Goal: Task Accomplishment & Management: Manage account settings

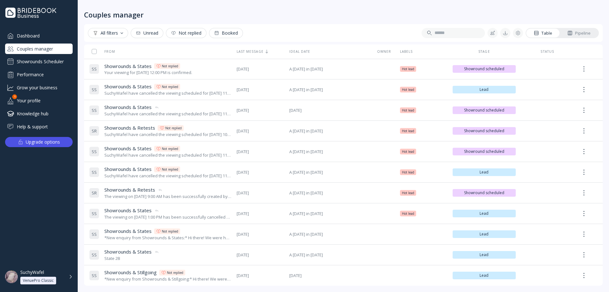
click at [31, 63] on div "Showrounds Scheduler" at bounding box center [39, 61] width 68 height 10
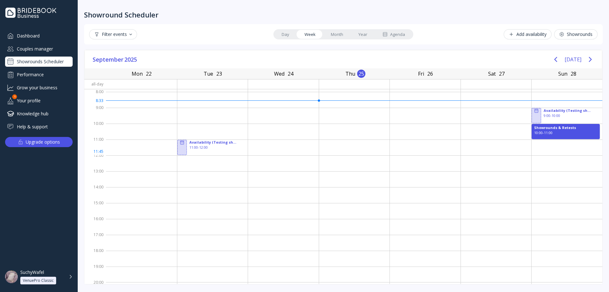
drag, startPoint x: 535, startPoint y: 136, endPoint x: 573, endPoint y: 155, distance: 42.7
click at [573, 155] on div "Availability (Testing showrounds) 9:00 - 10:00 Showrounds & Retests 10:00 - 11:…" at bounding box center [567, 187] width 71 height 190
drag, startPoint x: 547, startPoint y: 145, endPoint x: 571, endPoint y: 159, distance: 28.0
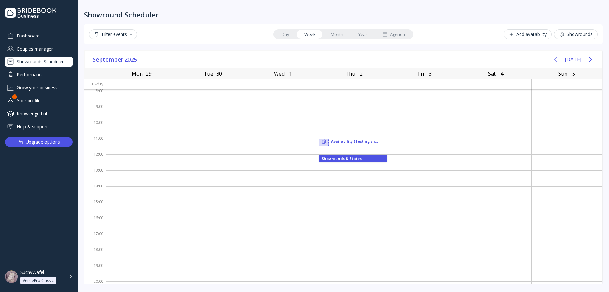
click at [555, 60] on icon "Previous page" at bounding box center [556, 60] width 8 height 8
click at [575, 57] on button "[DATE]" at bounding box center [573, 59] width 17 height 11
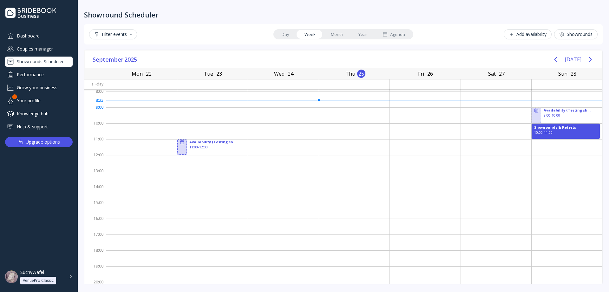
scroll to position [0, 0]
drag, startPoint x: 532, startPoint y: 146, endPoint x: 529, endPoint y: 182, distance: 36.9
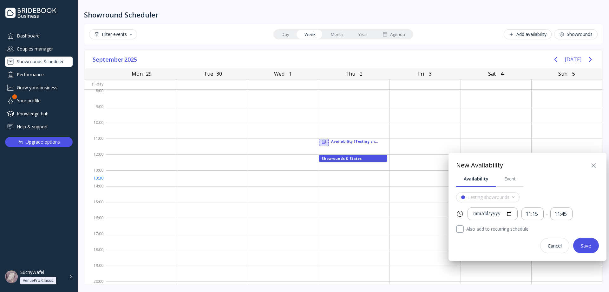
click at [593, 162] on icon at bounding box center [594, 166] width 8 height 8
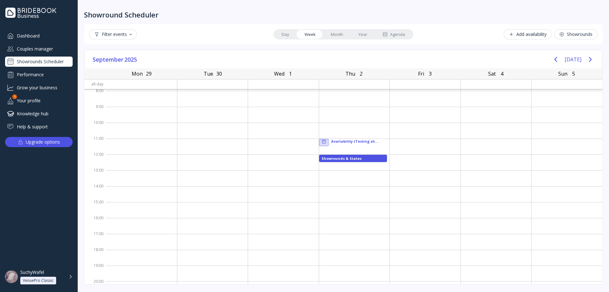
click at [558, 57] on icon "Previous page" at bounding box center [556, 60] width 8 height 8
click at [556, 57] on icon "Previous page" at bounding box center [556, 60] width 8 height 8
click at [578, 59] on button "[DATE]" at bounding box center [573, 59] width 17 height 11
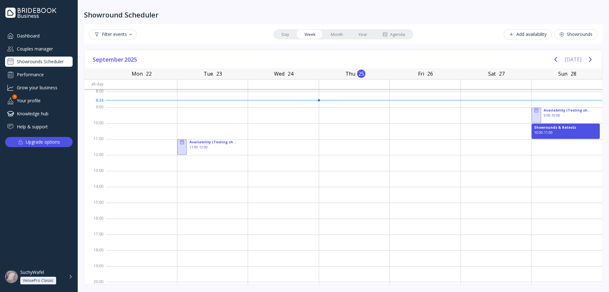
scroll to position [0, 0]
click at [544, 145] on div at bounding box center [567, 147] width 71 height 16
click at [543, 149] on div at bounding box center [567, 147] width 71 height 16
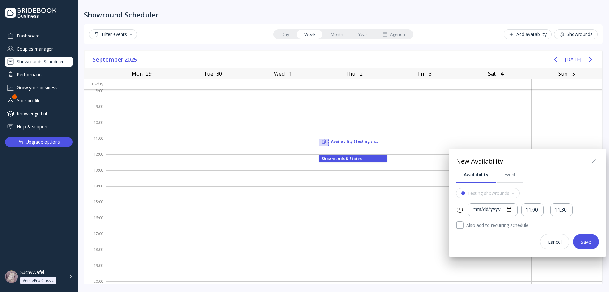
click at [594, 163] on icon at bounding box center [594, 161] width 8 height 8
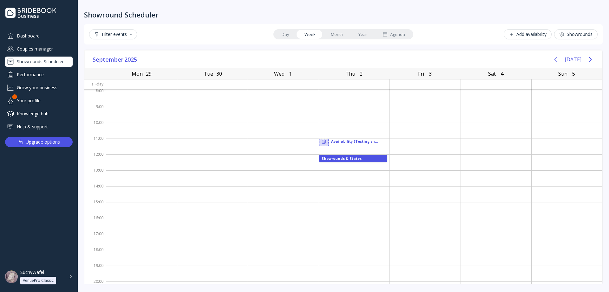
click at [560, 58] on icon "Previous page" at bounding box center [556, 60] width 8 height 8
click at [560, 59] on icon "Previous page" at bounding box center [556, 60] width 8 height 8
click at [575, 59] on button "[DATE]" at bounding box center [573, 59] width 17 height 11
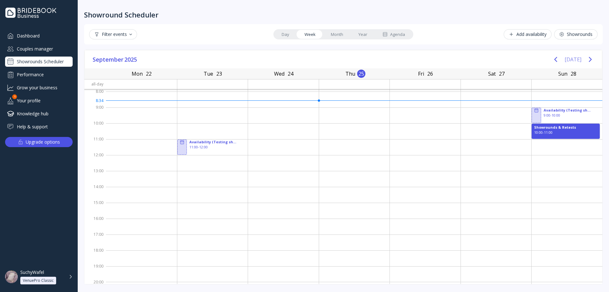
scroll to position [0, 0]
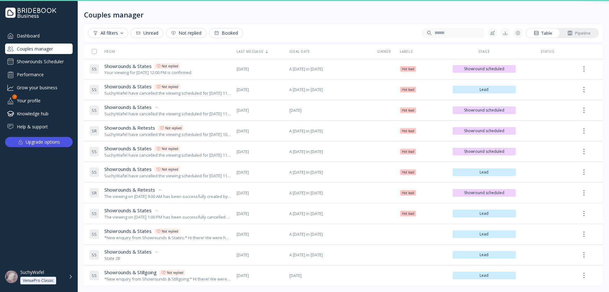
click at [30, 37] on div "Dashboard" at bounding box center [39, 35] width 68 height 10
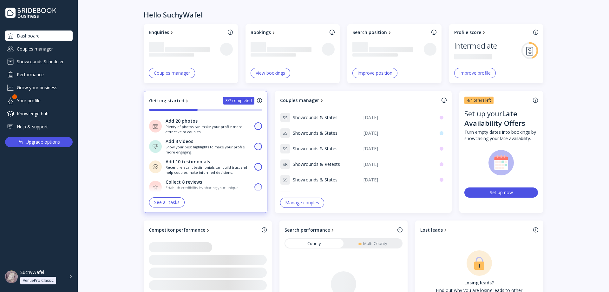
click at [41, 48] on div "Couples manager" at bounding box center [39, 48] width 68 height 10
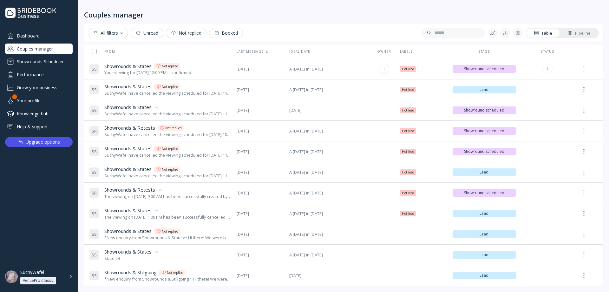
click at [190, 70] on div "Your viewing for [DATE] 12:00 PM is confirmed." at bounding box center [148, 72] width 88 height 6
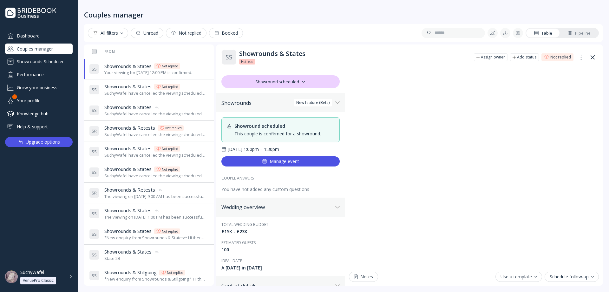
click at [191, 91] on div "SuchyWafel have cancelled the viewing scheduled for [DATE] 11:30 AM" at bounding box center [155, 93] width 102 height 6
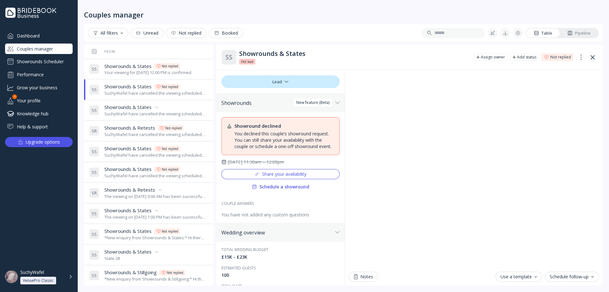
drag, startPoint x: 197, startPoint y: 75, endPoint x: 225, endPoint y: 109, distance: 43.3
click at [192, 75] on div "Your viewing for October 2nd, 2025 at 12:00 PM is confirmed." at bounding box center [148, 72] width 88 height 6
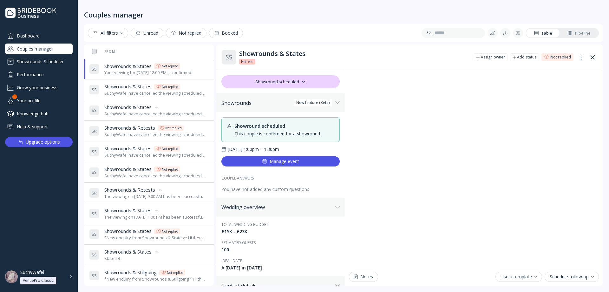
click at [271, 164] on button "Manage event" at bounding box center [280, 161] width 118 height 10
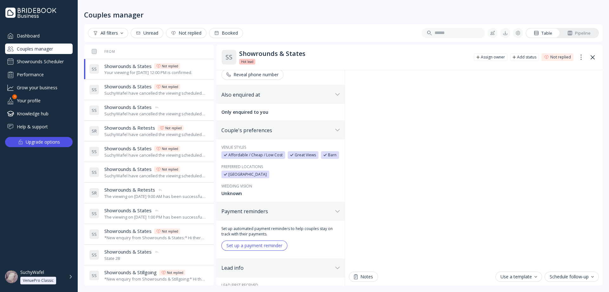
scroll to position [159, 0]
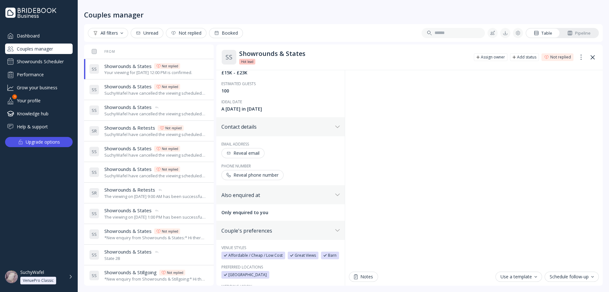
click at [253, 155] on div "Reveal email" at bounding box center [243, 152] width 33 height 5
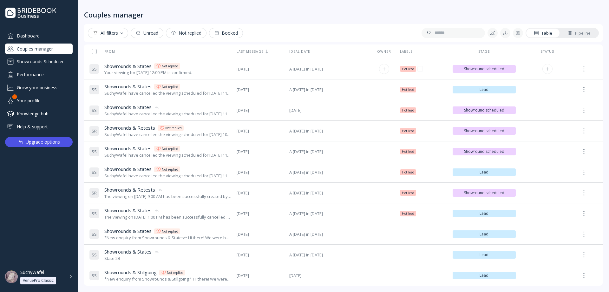
click at [192, 72] on div "Your viewing for October 2nd, 2025 at 12:00 PM is confirmed." at bounding box center [148, 72] width 88 height 6
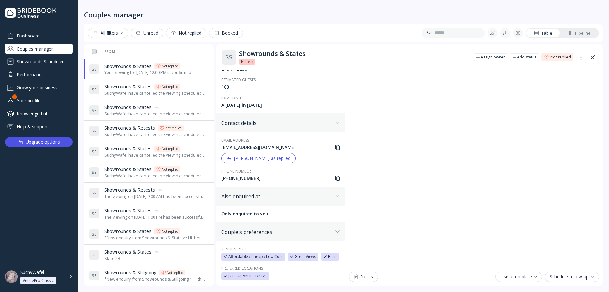
scroll to position [159, 0]
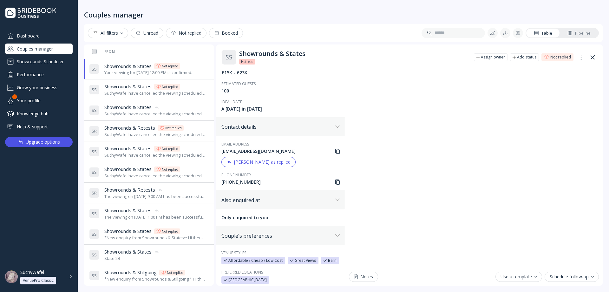
click at [261, 162] on div "Mark as replied" at bounding box center [259, 161] width 64 height 5
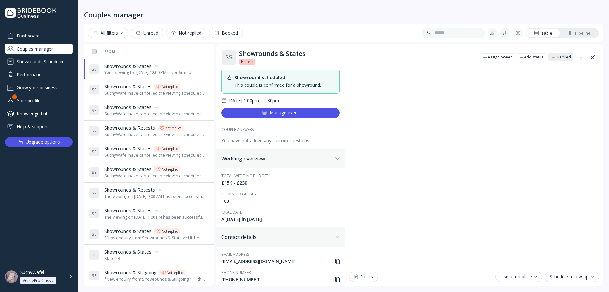
scroll to position [0, 0]
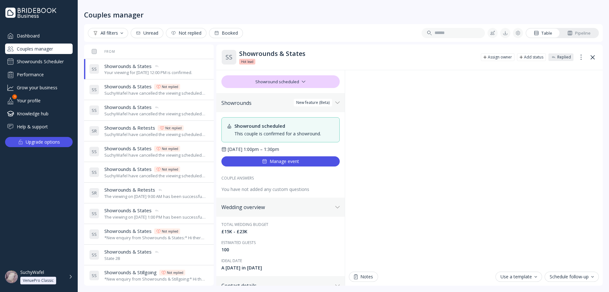
click at [270, 160] on div "Manage event" at bounding box center [280, 161] width 37 height 5
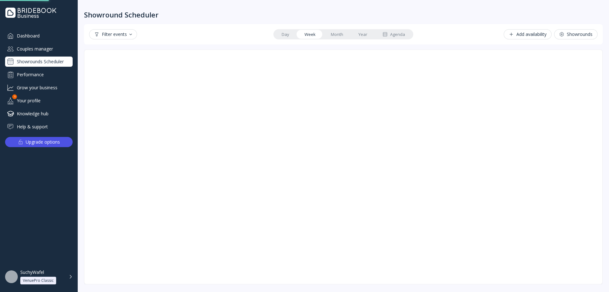
scroll to position [1, 0]
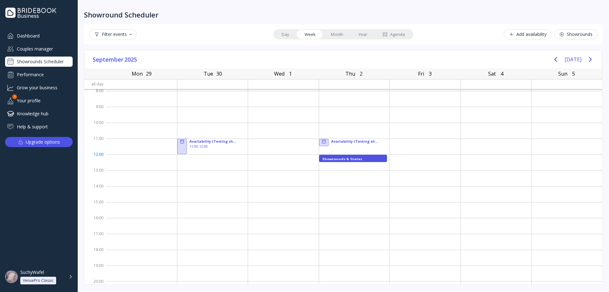
click at [332, 157] on div "Showrounds & States" at bounding box center [353, 157] width 62 height 3
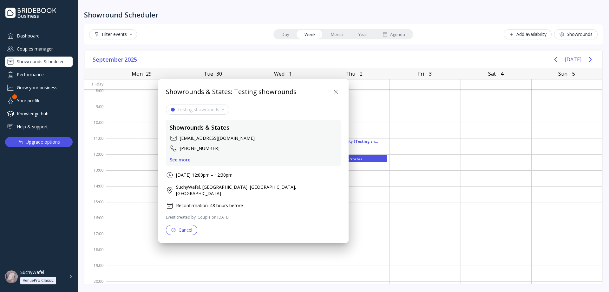
click at [188, 157] on div "See more" at bounding box center [180, 159] width 21 height 5
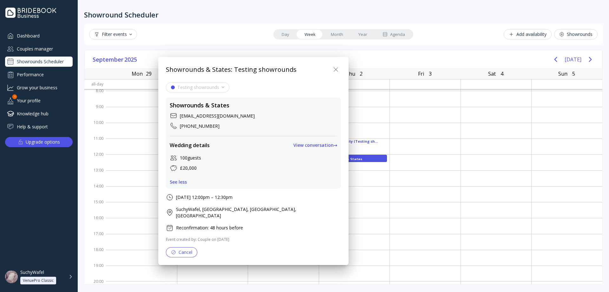
click at [294, 146] on div "View conversation →" at bounding box center [316, 144] width 44 height 5
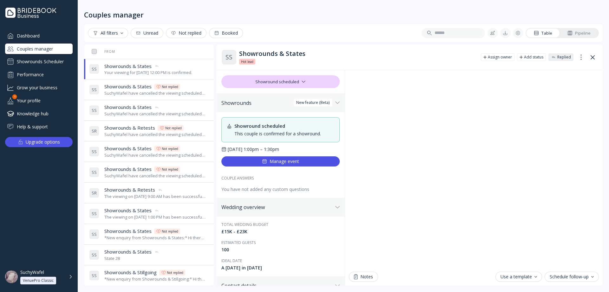
click at [285, 162] on div "Manage event" at bounding box center [280, 161] width 37 height 5
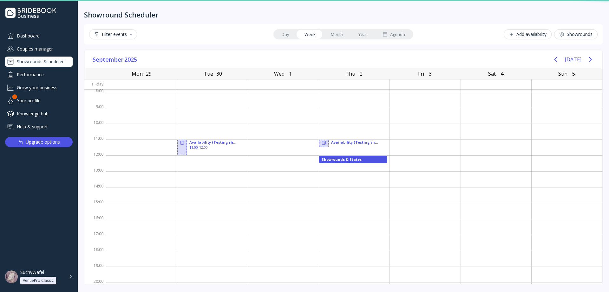
scroll to position [1, 0]
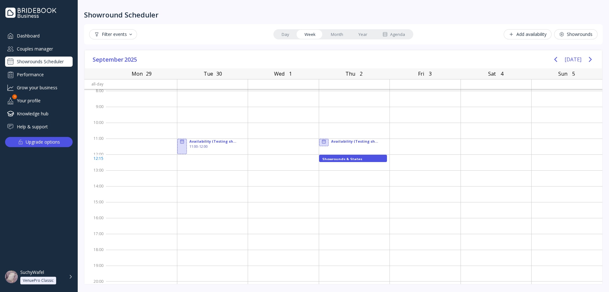
click at [332, 159] on div "Showrounds & States" at bounding box center [353, 157] width 62 height 3
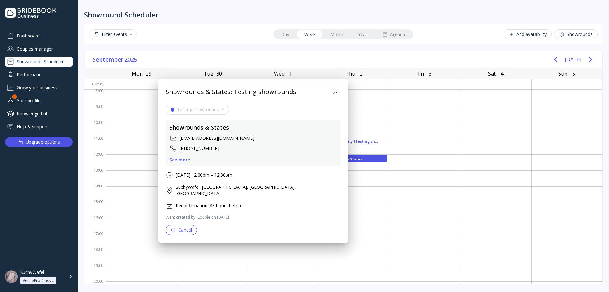
click at [332, 159] on div at bounding box center [304, 145] width 711 height 393
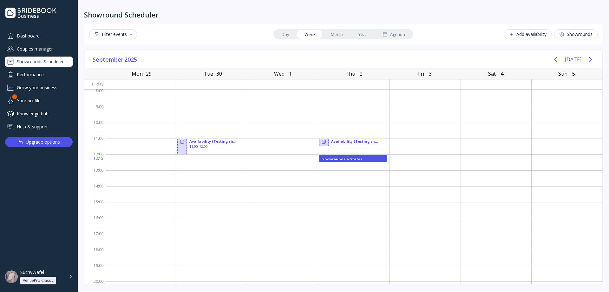
click at [333, 160] on div "Showrounds & States" at bounding box center [353, 157] width 62 height 3
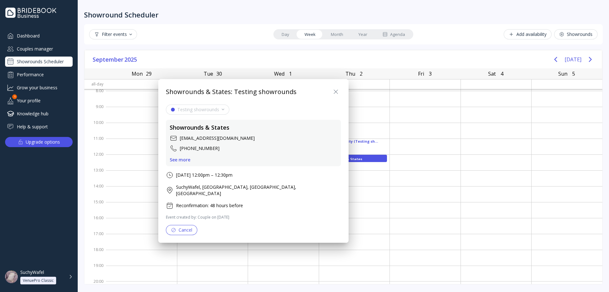
click at [188, 225] on button "Cancel" at bounding box center [181, 230] width 31 height 10
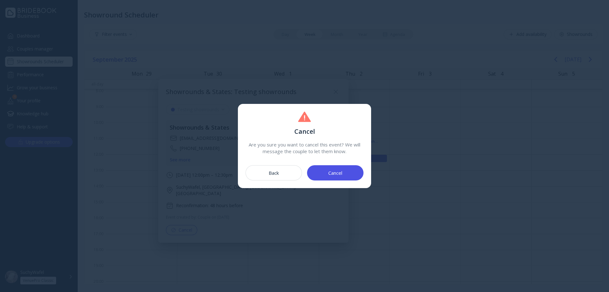
click at [320, 171] on button "Cancel" at bounding box center [335, 172] width 56 height 15
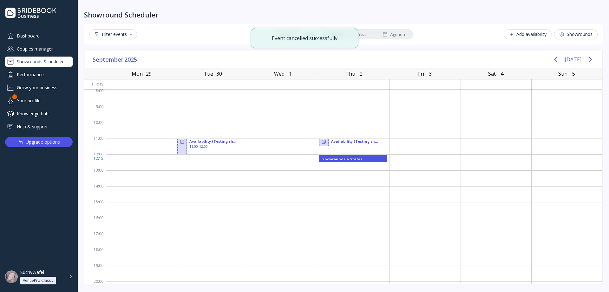
click at [363, 159] on div "Showrounds & States" at bounding box center [353, 157] width 62 height 3
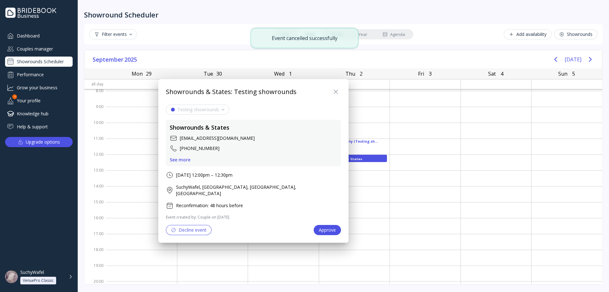
click at [179, 159] on div "See more" at bounding box center [180, 159] width 21 height 5
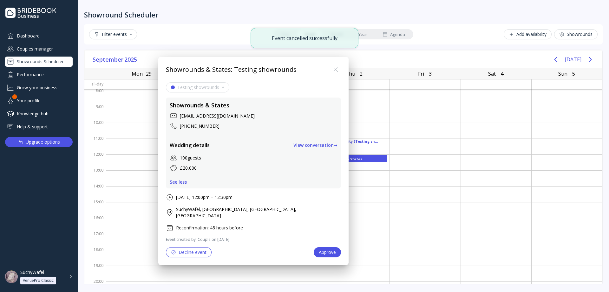
click at [295, 144] on div "View conversation →" at bounding box center [316, 144] width 44 height 5
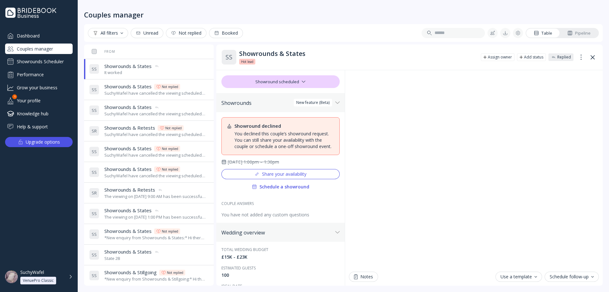
click at [150, 107] on span "Showrounds & States" at bounding box center [127, 107] width 47 height 7
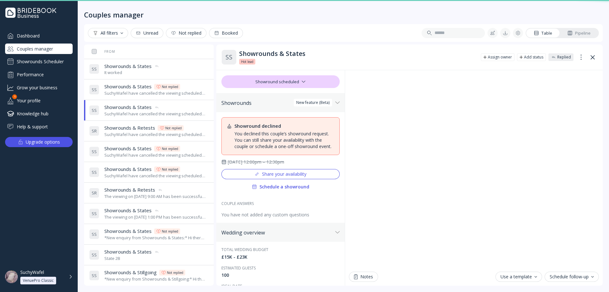
click at [132, 90] on div "SuchyWafel have cancelled the viewing scheduled for [DATE] 11:30 AM" at bounding box center [155, 93] width 102 height 6
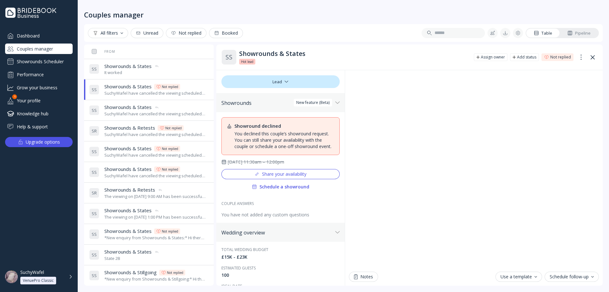
click at [143, 71] on div "It worked" at bounding box center [131, 72] width 55 height 6
click at [149, 90] on div "SuchyWafel have cancelled the viewing scheduled for [DATE] 11:30 AM" at bounding box center [155, 93] width 102 height 6
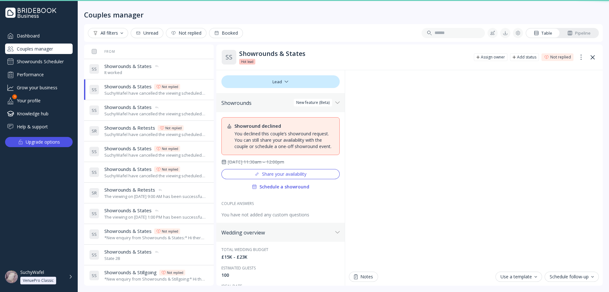
click at [133, 109] on span "Showrounds & States" at bounding box center [127, 107] width 47 height 7
click at [133, 136] on div "SuchyWafel have cancelled the viewing scheduled for [DATE] 10:00 AM" at bounding box center [155, 134] width 102 height 6
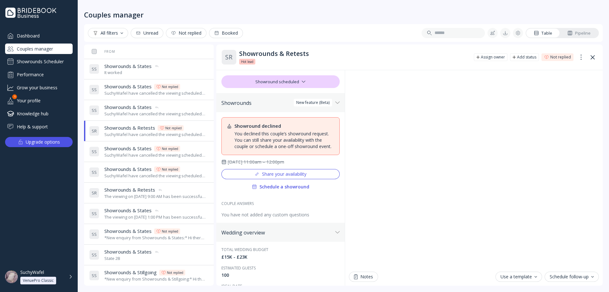
click at [134, 157] on div "SuchyWafel have cancelled the viewing scheduled for [DATE] 11:30 AM" at bounding box center [155, 155] width 102 height 6
click at [150, 177] on div "SuchyWafel have cancelled the viewing scheduled for [DATE] 11:00 AM" at bounding box center [155, 176] width 102 height 6
click at [48, 60] on div "Showrounds Scheduler" at bounding box center [39, 61] width 68 height 10
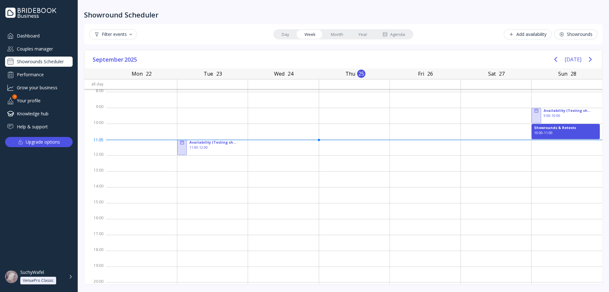
scroll to position [1, 0]
click at [542, 129] on div "Showrounds & Retests" at bounding box center [565, 126] width 63 height 5
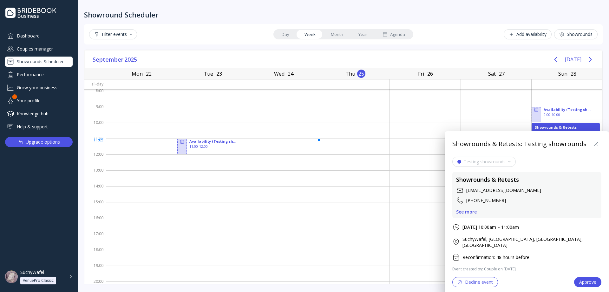
click at [471, 210] on div "See more" at bounding box center [466, 211] width 21 height 5
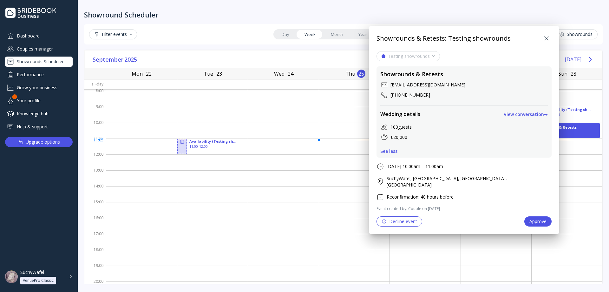
click at [387, 155] on div "Showrounds & Retests [EMAIL_ADDRESS][DOMAIN_NAME] [PHONE_NUMBER] Wedding detail…" at bounding box center [464, 111] width 175 height 91
click at [385, 152] on div "See less" at bounding box center [388, 151] width 17 height 5
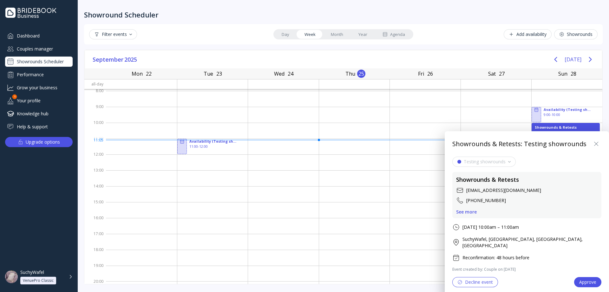
click at [466, 211] on div "See more" at bounding box center [466, 211] width 21 height 5
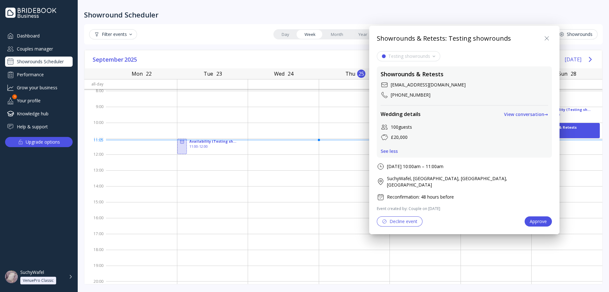
click at [391, 149] on div "See less" at bounding box center [389, 151] width 17 height 5
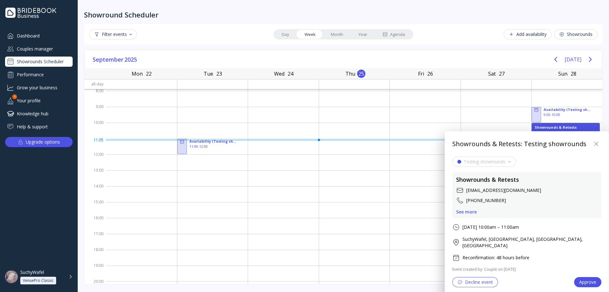
click at [470, 211] on div "See more" at bounding box center [466, 211] width 21 height 5
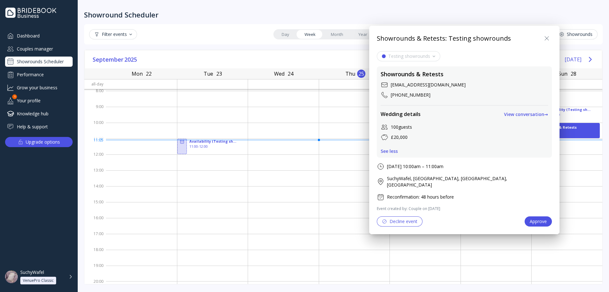
click at [396, 154] on div "Showrounds & Retests [EMAIL_ADDRESS][DOMAIN_NAME] [PHONE_NUMBER] Wedding detail…" at bounding box center [464, 111] width 175 height 91
click at [394, 149] on div "See less" at bounding box center [389, 151] width 17 height 5
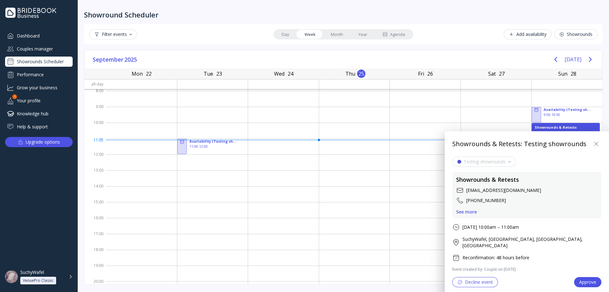
click at [468, 213] on div "See more" at bounding box center [466, 211] width 21 height 5
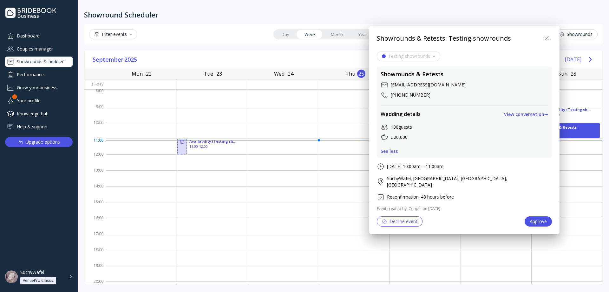
click at [265, 220] on div at bounding box center [304, 145] width 711 height 393
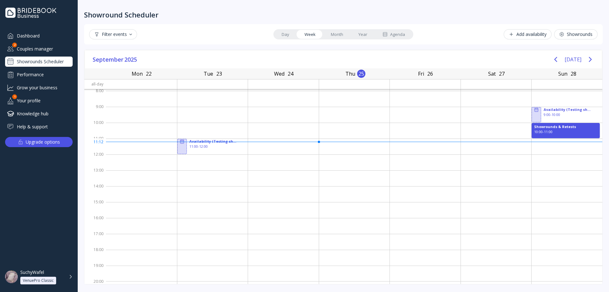
click at [398, 36] on div "Agenda" at bounding box center [394, 34] width 23 height 6
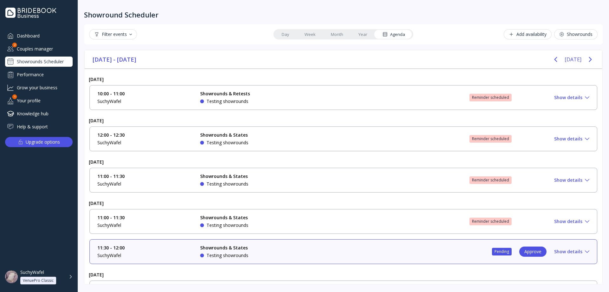
scroll to position [5, 0]
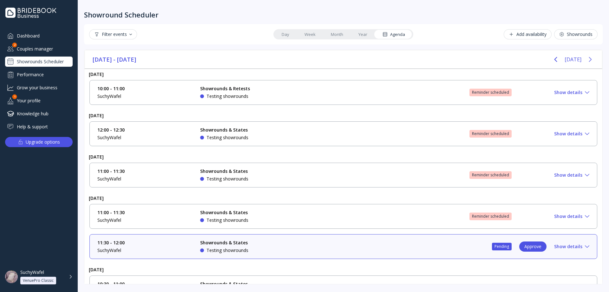
click at [592, 59] on icon "Next page" at bounding box center [591, 60] width 8 height 8
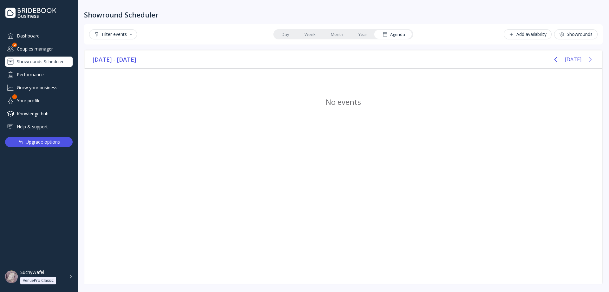
scroll to position [0, 0]
click at [559, 59] on icon "Previous page" at bounding box center [556, 60] width 8 height 8
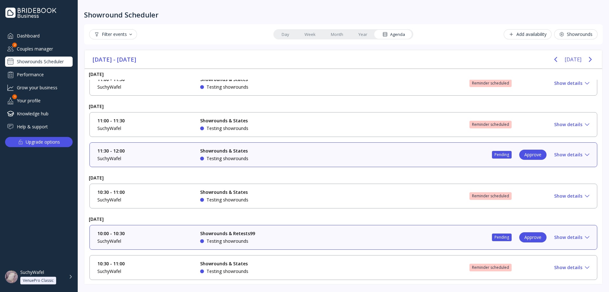
scroll to position [98, 0]
click at [265, 234] on div "Showrounds & Retests99 Testing showrounds" at bounding box center [247, 236] width 95 height 14
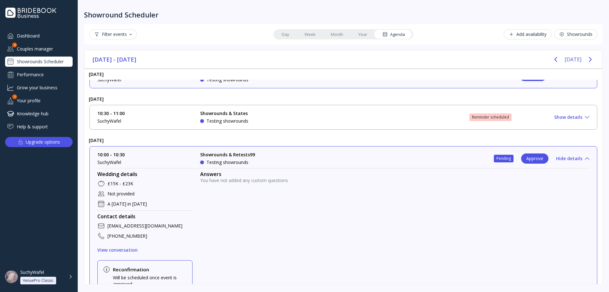
scroll to position [193, 0]
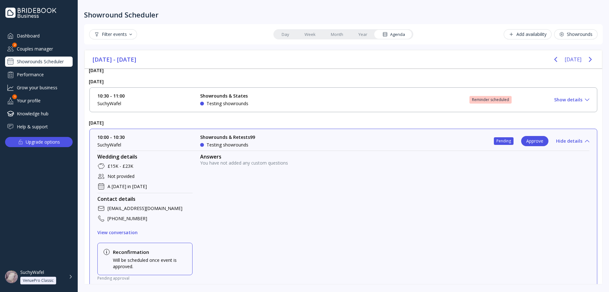
click at [100, 175] on icon at bounding box center [101, 176] width 8 height 8
click at [39, 50] on div "Couples manager" at bounding box center [39, 48] width 68 height 10
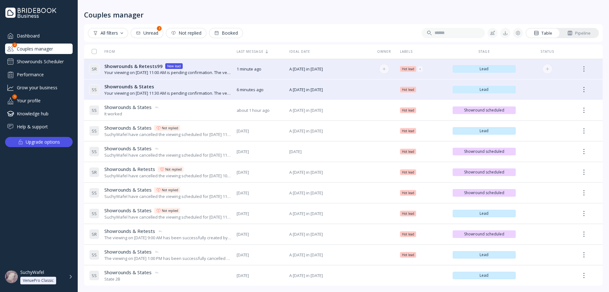
click at [162, 70] on div "Your viewing on [DATE] 11:00 AM is pending confirmation. The venue will approve…" at bounding box center [167, 72] width 127 height 6
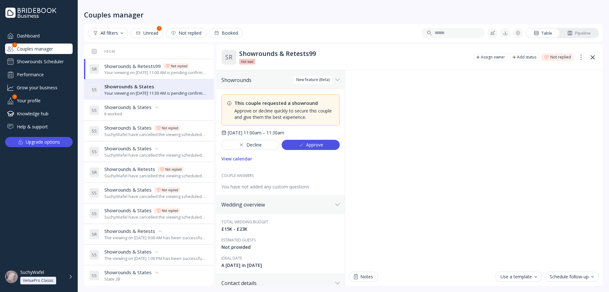
scroll to position [95, 0]
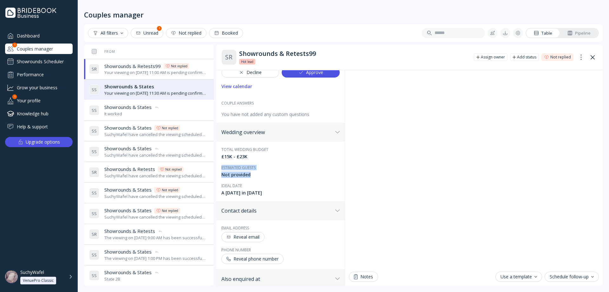
drag, startPoint x: 258, startPoint y: 175, endPoint x: 217, endPoint y: 167, distance: 41.9
click at [217, 167] on div "Total wedding budget £15K - £23K Estimated guests Not provided Ideal date A [DA…" at bounding box center [280, 171] width 129 height 59
copy div "Estimated guests Not provided"
click at [259, 171] on div "Not provided" at bounding box center [280, 174] width 118 height 6
click at [40, 47] on div "Couples manager" at bounding box center [39, 48] width 68 height 10
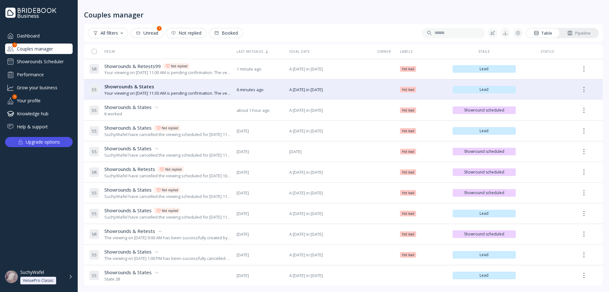
click at [44, 62] on div "Showrounds Scheduler" at bounding box center [39, 61] width 68 height 10
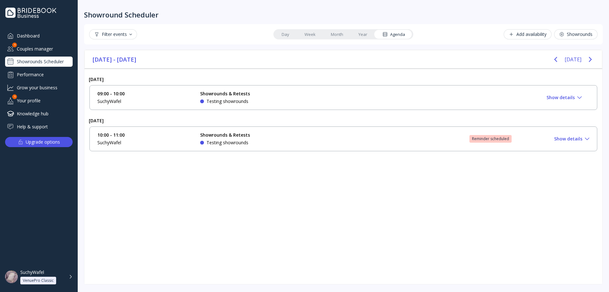
click at [395, 33] on div "Agenda" at bounding box center [394, 34] width 23 height 6
click at [360, 142] on div "10:00 - 11:00 SuchyWafel Showrounds & Retests Testing showrounds Reminder sched…" at bounding box center [343, 139] width 492 height 14
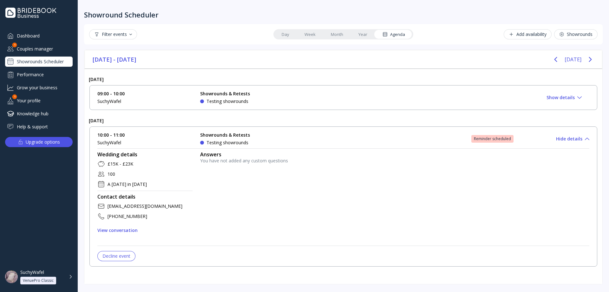
click at [470, 31] on div "Add availability Showrounds" at bounding box center [506, 34] width 184 height 10
click at [571, 58] on button "[DATE]" at bounding box center [573, 59] width 17 height 11
click at [596, 61] on button "Next page" at bounding box center [590, 59] width 13 height 13
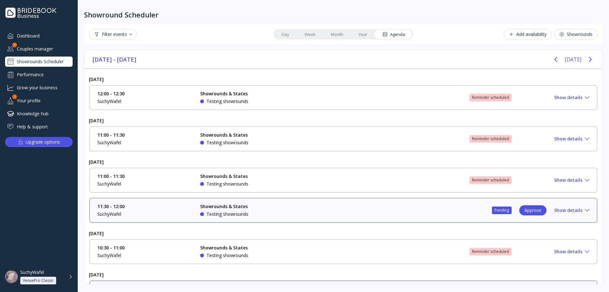
click at [590, 61] on icon "Next page" at bounding box center [590, 59] width 3 height 5
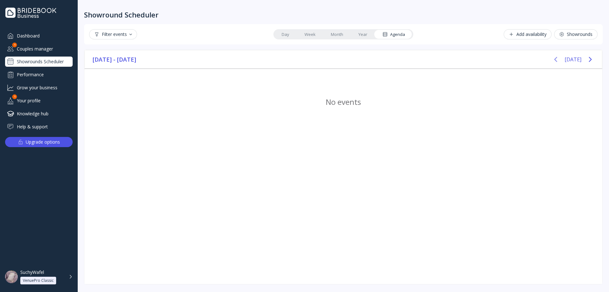
click at [558, 60] on icon "Previous page" at bounding box center [556, 60] width 8 height 8
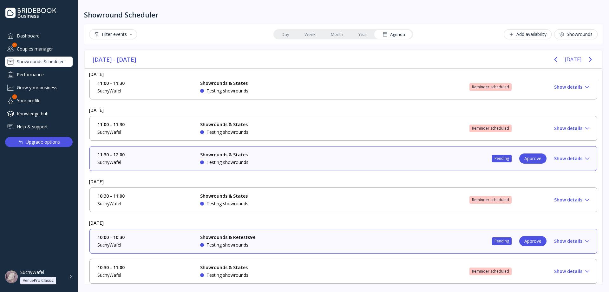
scroll to position [56, 0]
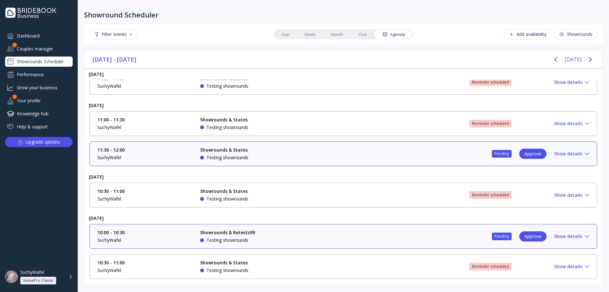
click at [305, 152] on div "11:30 - 12:00 SuchyWafel Showrounds & States Testing showrounds Pending Approve…" at bounding box center [343, 154] width 492 height 14
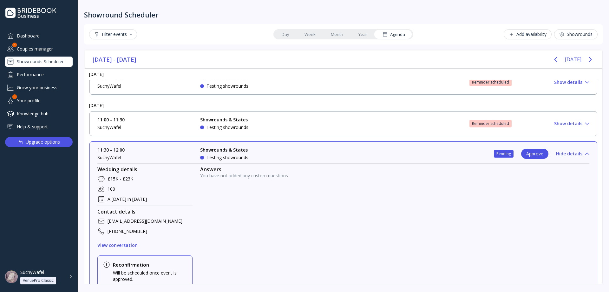
click at [282, 127] on div "Showrounds & States Testing showrounds" at bounding box center [247, 123] width 95 height 14
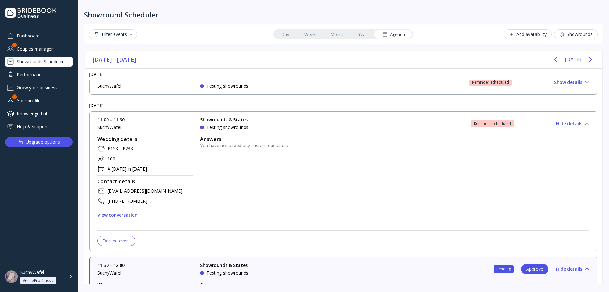
click at [304, 123] on div "11:00 - 11:30 SuchyWafel Showrounds & States Testing showrounds Reminder schedu…" at bounding box center [343, 123] width 492 height 14
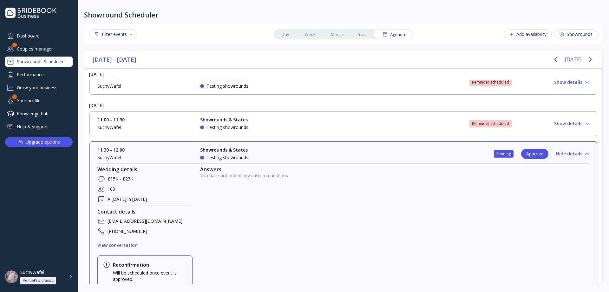
click at [271, 151] on div "Showrounds & States Testing showrounds" at bounding box center [247, 154] width 95 height 14
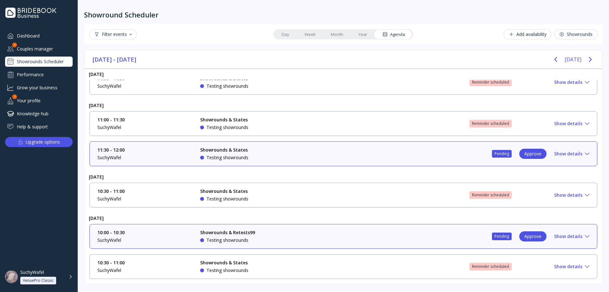
click at [266, 234] on div "Showrounds & Retests99 Testing showrounds" at bounding box center [247, 236] width 95 height 14
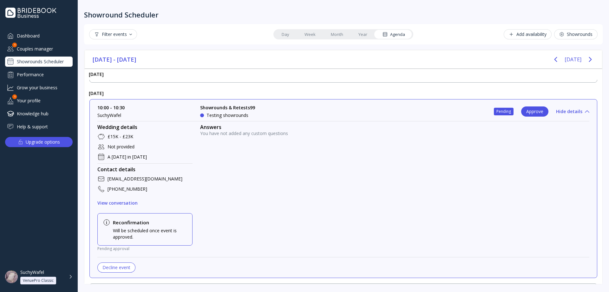
scroll to position [179, 0]
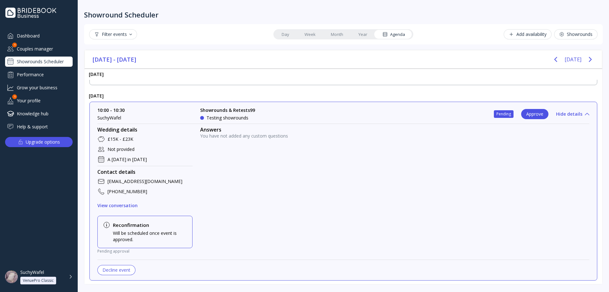
click at [43, 63] on div "Showrounds Scheduler" at bounding box center [39, 61] width 68 height 10
click at [59, 50] on div "Couples manager" at bounding box center [39, 48] width 68 height 10
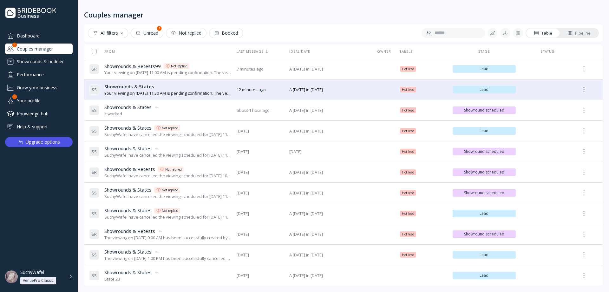
click at [56, 62] on div "Showrounds Scheduler" at bounding box center [39, 61] width 68 height 10
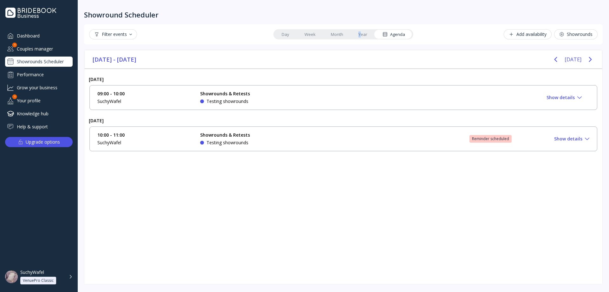
click at [360, 34] on link "Year" at bounding box center [363, 34] width 24 height 9
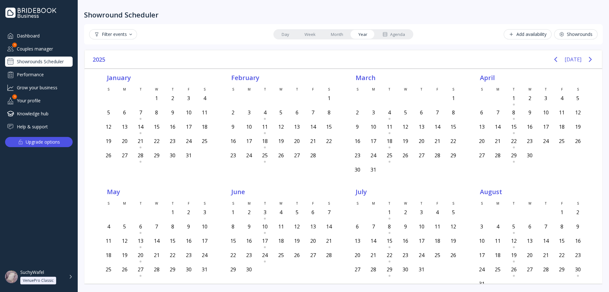
click at [393, 33] on div "Agenda" at bounding box center [394, 34] width 23 height 6
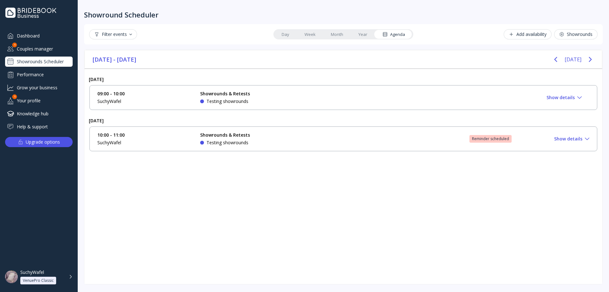
click at [317, 145] on div "10:00 - 11:00 SuchyWafel Showrounds & Retests Testing showrounds Reminder sched…" at bounding box center [343, 139] width 492 height 14
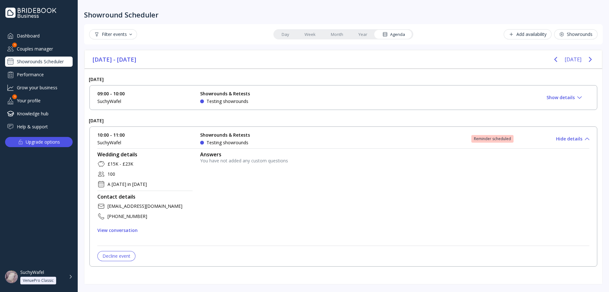
click at [327, 102] on div "09:00 - 10:00 SuchyWafel Showrounds & Retests Testing showrounds Approve Show d…" at bounding box center [343, 97] width 492 height 14
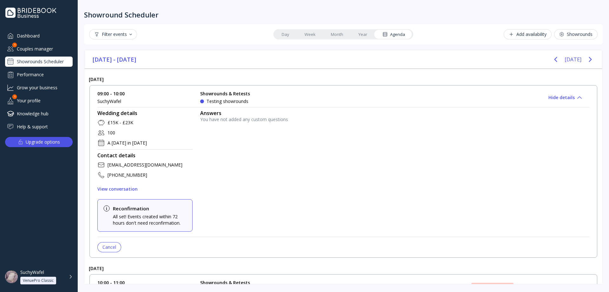
click at [327, 102] on div "09:00 - 10:00 SuchyWafel Showrounds & Retests Testing showrounds Approve Hide d…" at bounding box center [343, 97] width 492 height 14
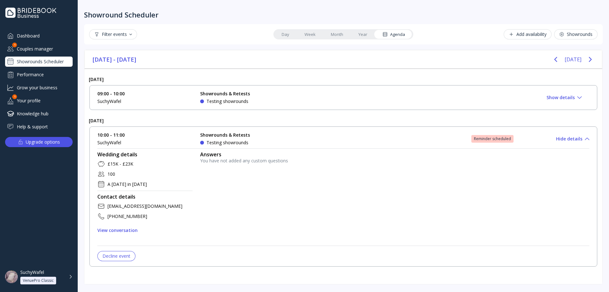
click at [318, 138] on div "10:00 - 11:00 SuchyWafel Showrounds & Retests Testing showrounds Reminder sched…" at bounding box center [343, 139] width 492 height 14
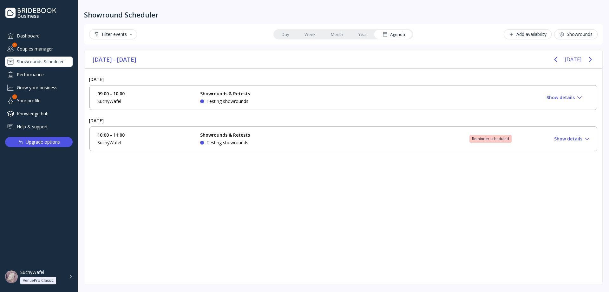
click at [370, 34] on link "Year" at bounding box center [363, 34] width 24 height 9
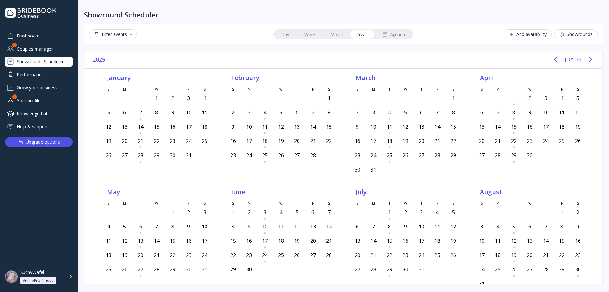
click at [392, 34] on div "Agenda" at bounding box center [394, 34] width 23 height 6
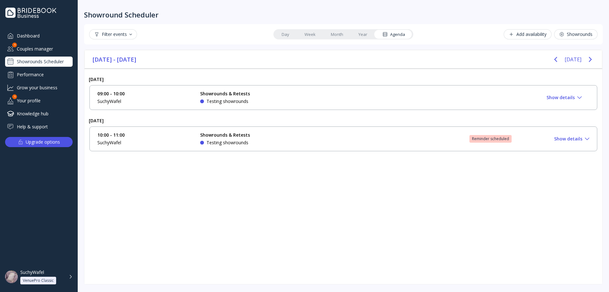
click at [333, 35] on link "Month" at bounding box center [337, 34] width 28 height 9
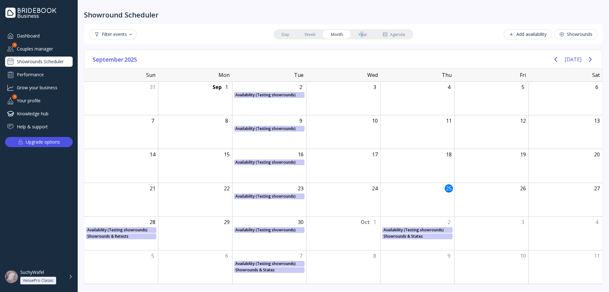
drag, startPoint x: 362, startPoint y: 34, endPoint x: 383, endPoint y: 33, distance: 21.3
click at [363, 34] on link "Year" at bounding box center [363, 34] width 24 height 9
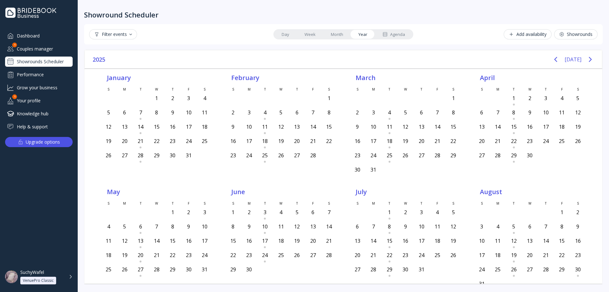
click at [390, 32] on div "Agenda" at bounding box center [394, 34] width 23 height 6
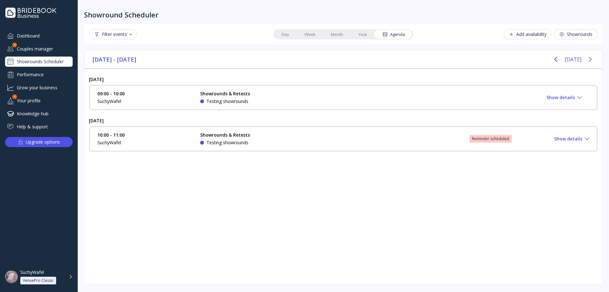
click at [595, 57] on button "Next page" at bounding box center [590, 59] width 13 height 13
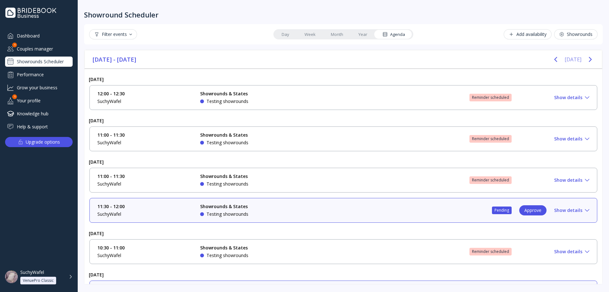
click at [566, 58] on div "[DATE]" at bounding box center [573, 59] width 47 height 13
drag, startPoint x: 568, startPoint y: 63, endPoint x: 577, endPoint y: 60, distance: 9.0
click at [569, 63] on button "[DATE]" at bounding box center [573, 59] width 17 height 11
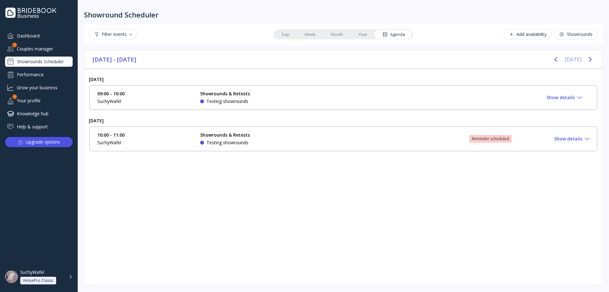
click at [577, 59] on button "[DATE]" at bounding box center [573, 59] width 17 height 11
click at [589, 59] on icon "Next page" at bounding box center [591, 60] width 8 height 8
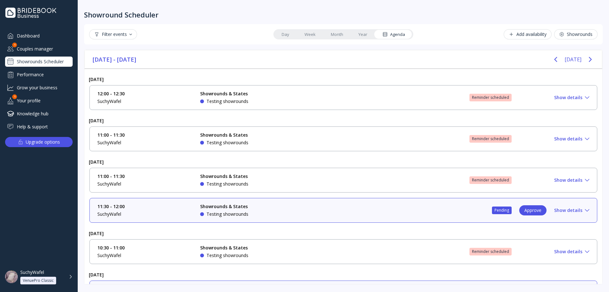
click at [47, 50] on div "Couples manager" at bounding box center [39, 48] width 68 height 10
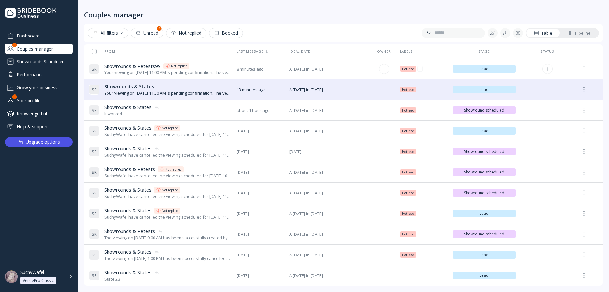
click at [140, 69] on div "Your viewing on [DATE] 11:00 AM is pending confirmation. The venue will approve…" at bounding box center [167, 72] width 127 height 6
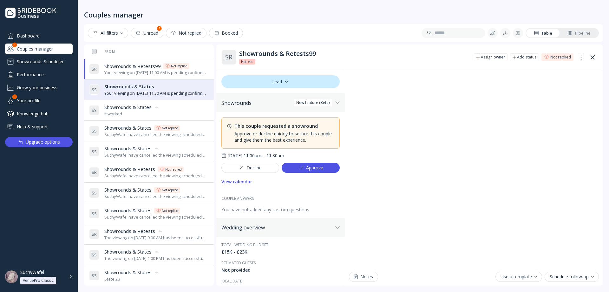
click at [42, 62] on div "Showrounds Scheduler" at bounding box center [39, 61] width 68 height 10
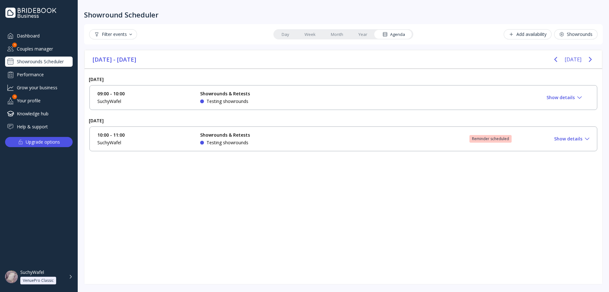
click at [589, 59] on icon "Next page" at bounding box center [591, 60] width 8 height 8
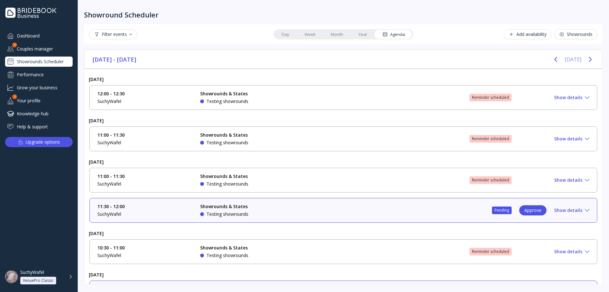
drag, startPoint x: 569, startPoint y: 61, endPoint x: 585, endPoint y: 59, distance: 16.1
click at [569, 61] on button "[DATE]" at bounding box center [573, 59] width 17 height 11
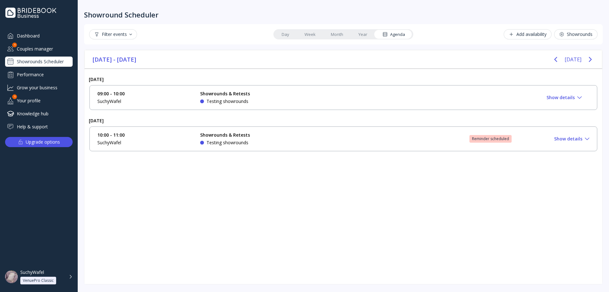
click at [591, 59] on icon "Next page" at bounding box center [590, 59] width 3 height 5
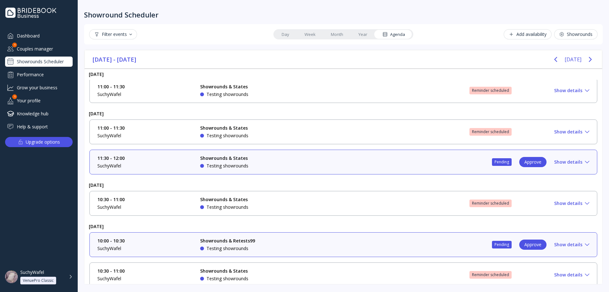
scroll to position [56, 0]
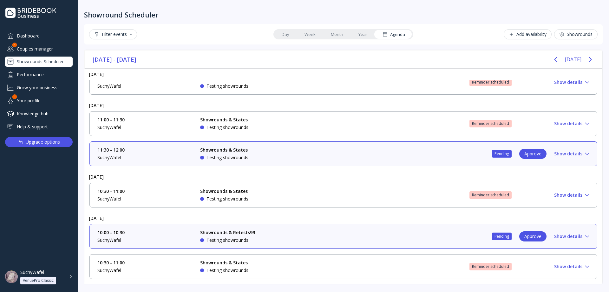
click at [328, 237] on div "10:00 - 10:30 SuchyWafel Showrounds & Retests99 Testing showrounds Pending Appr…" at bounding box center [343, 236] width 492 height 14
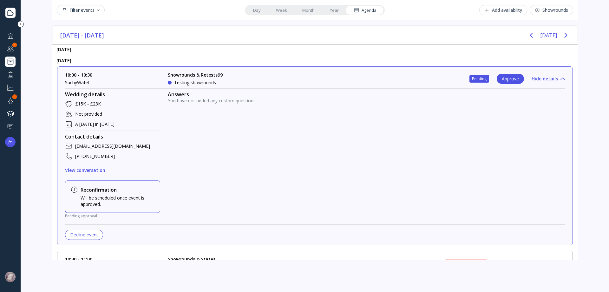
scroll to position [152, 0]
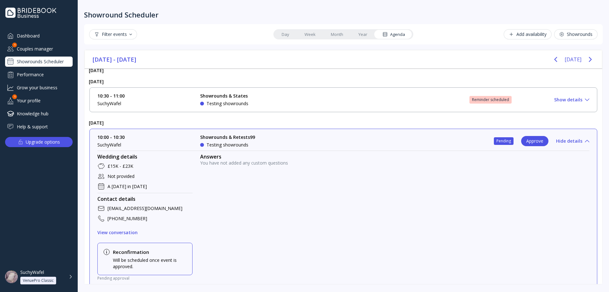
click at [292, 35] on link "Day" at bounding box center [285, 34] width 23 height 9
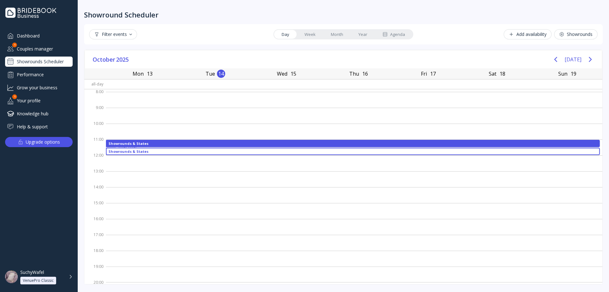
click at [303, 35] on link "Week" at bounding box center [310, 34] width 26 height 9
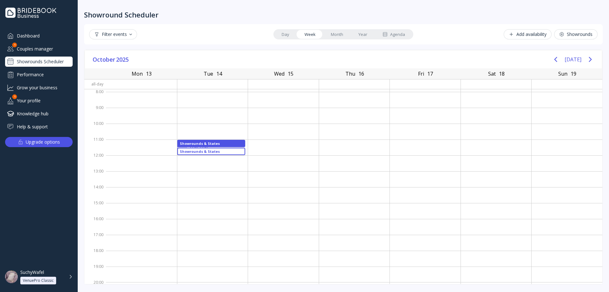
click at [334, 34] on link "Month" at bounding box center [337, 34] width 28 height 9
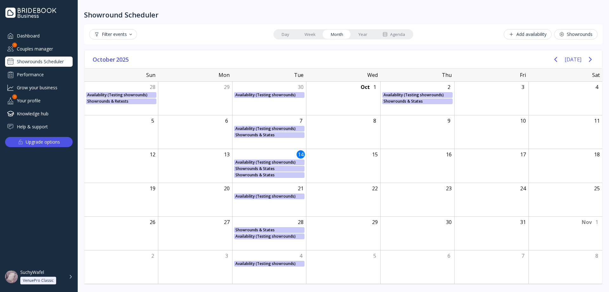
click at [356, 32] on link "Year" at bounding box center [363, 34] width 24 height 9
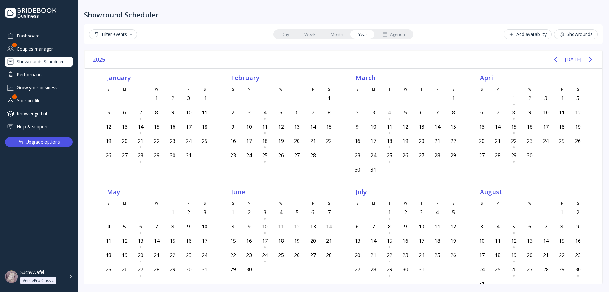
click at [340, 33] on link "Month" at bounding box center [337, 34] width 28 height 9
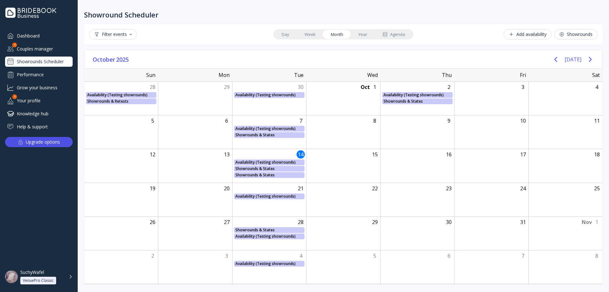
click at [317, 37] on link "Week" at bounding box center [310, 34] width 26 height 9
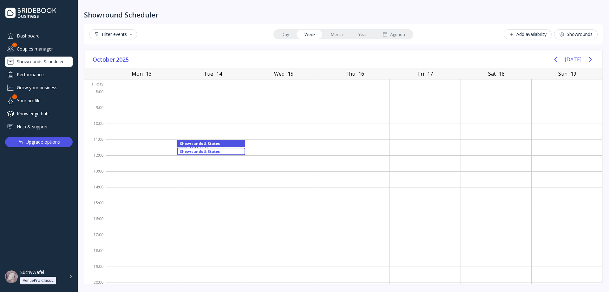
click at [284, 32] on link "Day" at bounding box center [285, 34] width 23 height 9
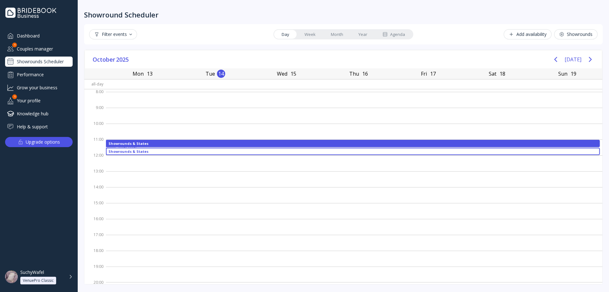
click at [300, 33] on link "Week" at bounding box center [310, 34] width 26 height 9
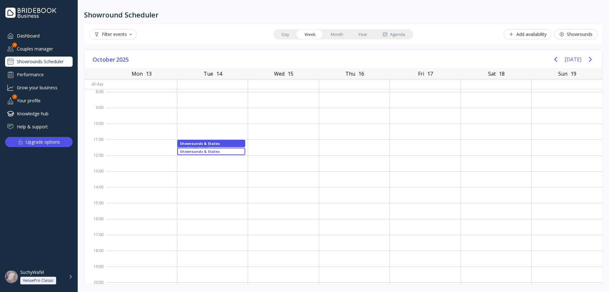
click at [289, 34] on link "Day" at bounding box center [285, 34] width 23 height 9
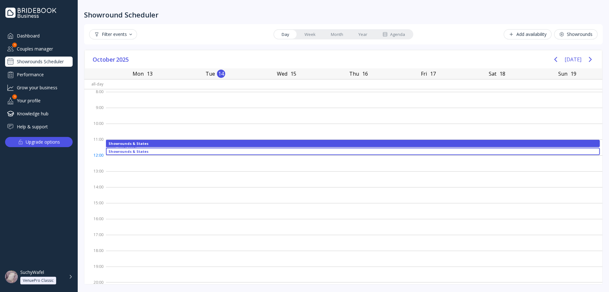
click at [171, 155] on div at bounding box center [354, 163] width 497 height 16
click at [170, 153] on div "Showrounds & States" at bounding box center [353, 150] width 488 height 3
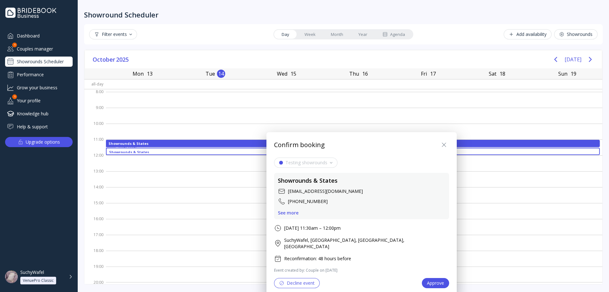
click at [170, 141] on div at bounding box center [304, 145] width 711 height 393
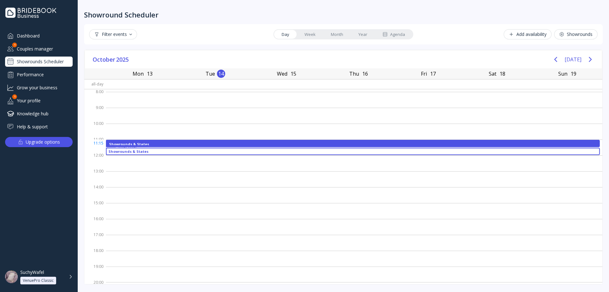
click at [171, 144] on div "Showrounds & States" at bounding box center [353, 143] width 488 height 3
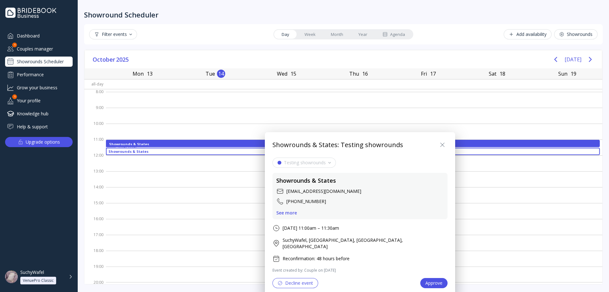
click at [155, 151] on div at bounding box center [304, 145] width 711 height 393
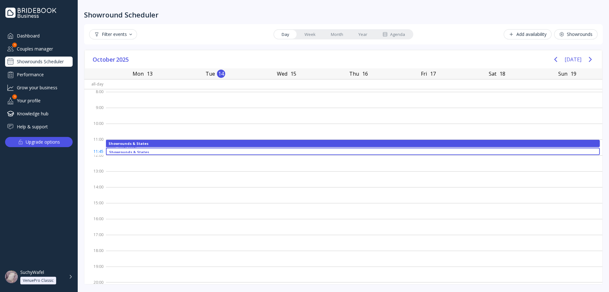
click at [155, 152] on div "Showrounds & States" at bounding box center [353, 150] width 488 height 3
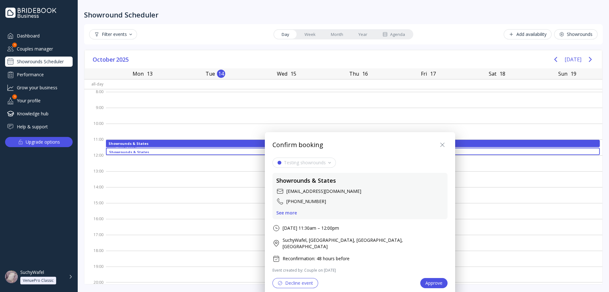
click at [306, 37] on div at bounding box center [304, 145] width 711 height 393
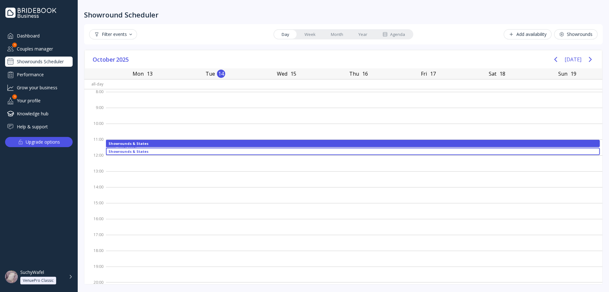
click at [309, 35] on link "Week" at bounding box center [310, 34] width 26 height 9
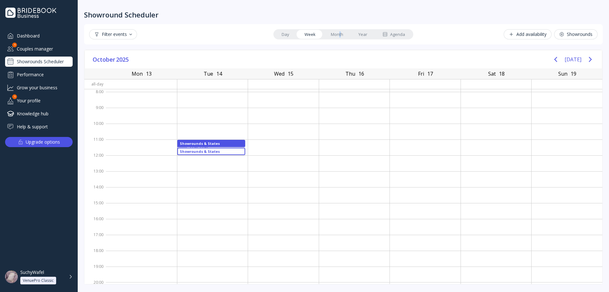
click at [341, 33] on link "Month" at bounding box center [337, 34] width 28 height 9
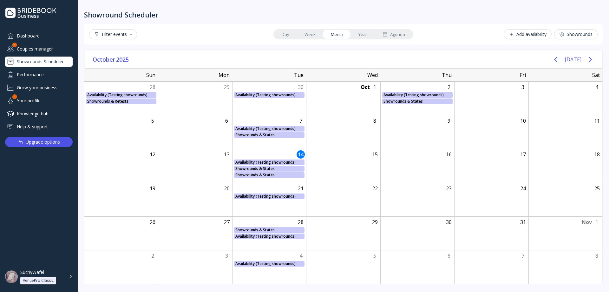
click at [319, 36] on link "Week" at bounding box center [310, 34] width 26 height 9
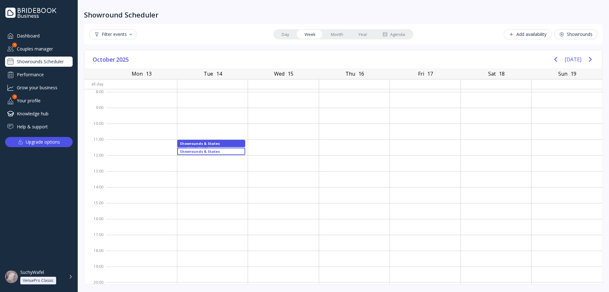
click at [289, 33] on link "Day" at bounding box center [285, 34] width 23 height 9
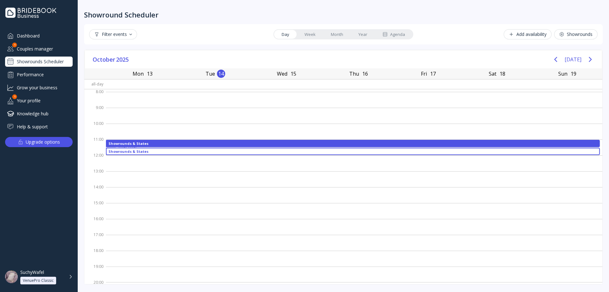
click at [308, 36] on link "Week" at bounding box center [310, 34] width 26 height 9
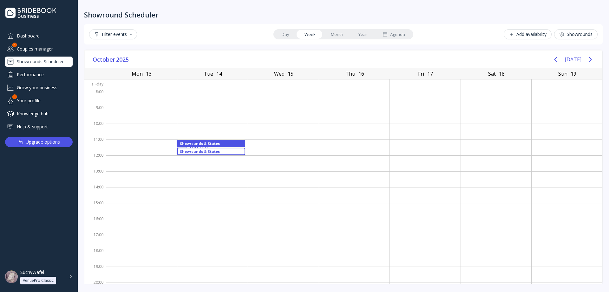
click at [285, 34] on link "Day" at bounding box center [285, 34] width 23 height 9
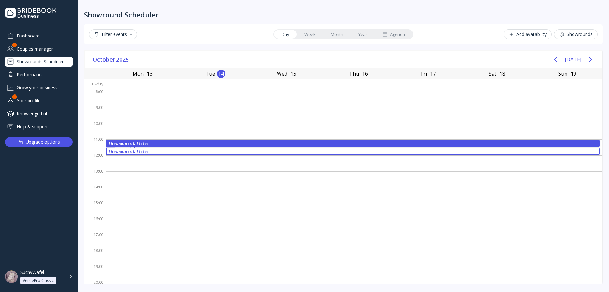
click at [301, 35] on link "Week" at bounding box center [310, 34] width 26 height 9
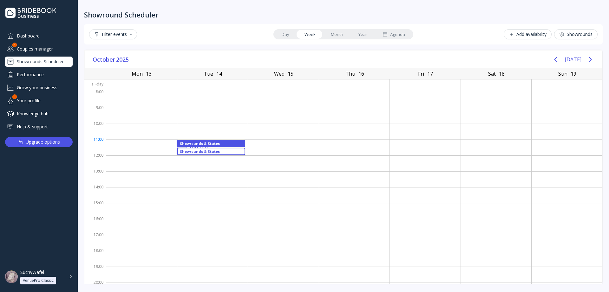
click at [223, 150] on div "Showrounds & States" at bounding box center [211, 151] width 63 height 5
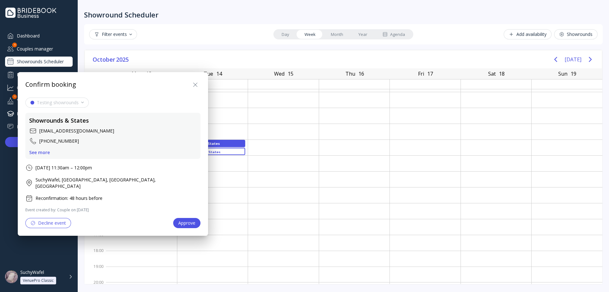
click at [53, 220] on div "Decline event" at bounding box center [48, 222] width 36 height 5
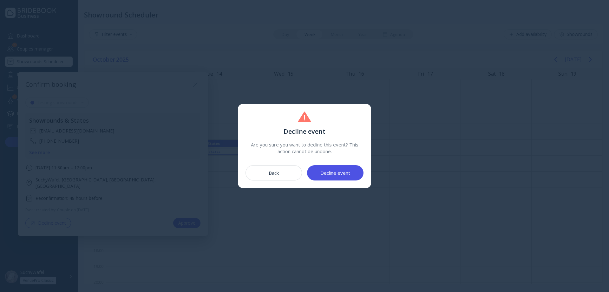
click at [332, 173] on div "Decline event" at bounding box center [335, 172] width 30 height 5
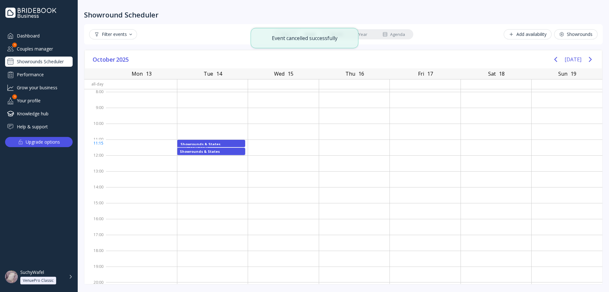
click at [221, 142] on div "Showrounds & States" at bounding box center [212, 143] width 62 height 3
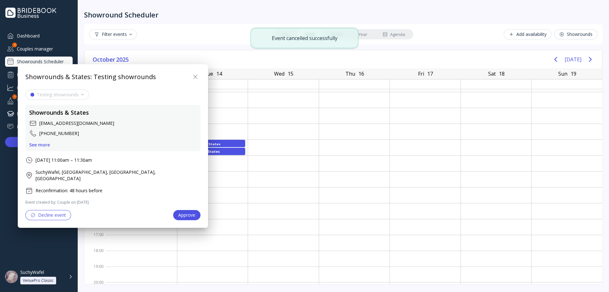
drag, startPoint x: 73, startPoint y: 206, endPoint x: 64, endPoint y: 206, distance: 8.9
click at [72, 210] on div "Decline event Approve" at bounding box center [112, 215] width 175 height 10
click at [62, 212] on div "Decline event" at bounding box center [48, 214] width 36 height 5
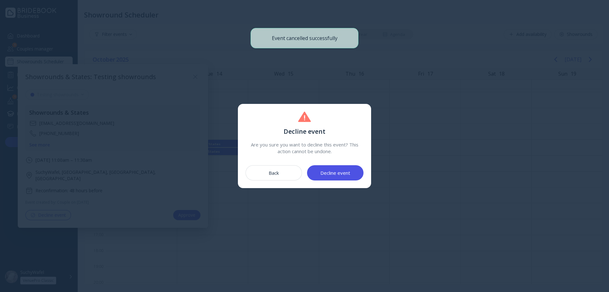
click at [344, 174] on div "Decline event" at bounding box center [335, 172] width 30 height 5
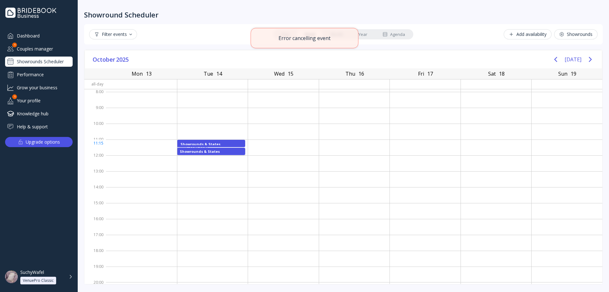
click at [204, 153] on div "Showrounds & States" at bounding box center [211, 151] width 63 height 5
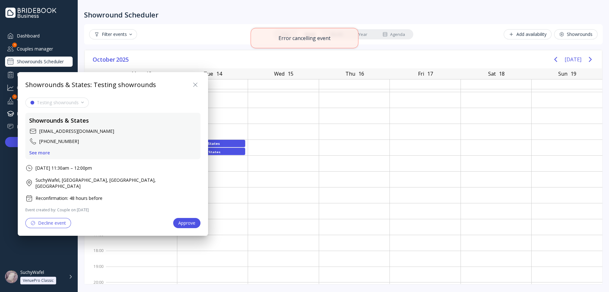
click at [67, 218] on button "Decline event" at bounding box center [48, 223] width 46 height 10
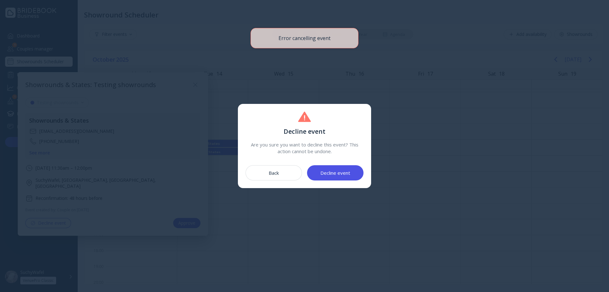
click at [354, 169] on button "Decline event" at bounding box center [335, 172] width 56 height 15
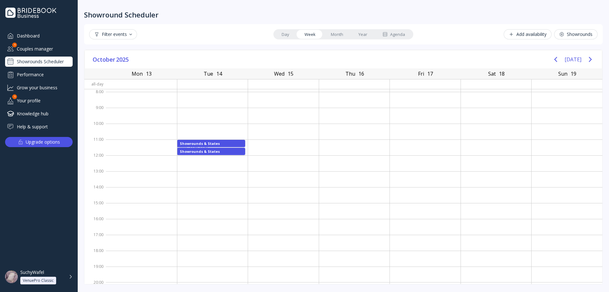
click at [580, 58] on div "[DATE]" at bounding box center [573, 59] width 47 height 13
